Goal: Find specific page/section: Find specific page/section

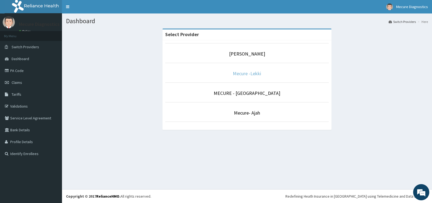
click at [251, 75] on link "Mecure -Lekki" at bounding box center [247, 73] width 28 height 6
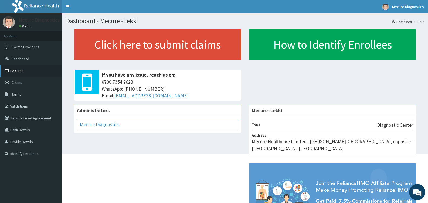
click at [29, 71] on link "PA Code" at bounding box center [31, 71] width 62 height 12
